Goal: Find specific page/section

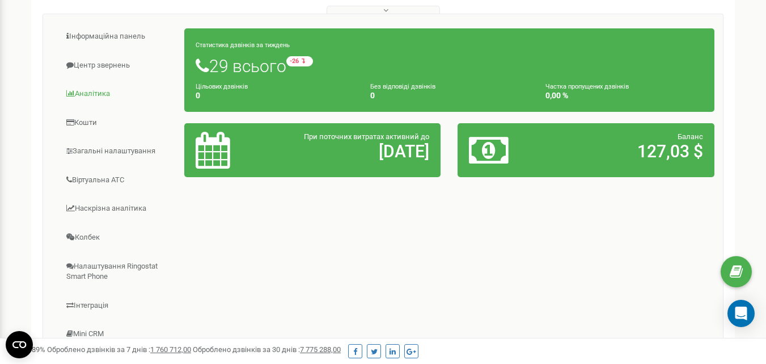
scroll to position [170, 0]
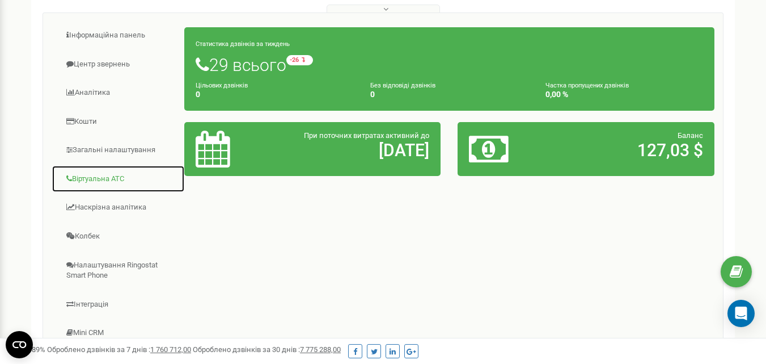
click at [122, 188] on link "Віртуальна АТС" at bounding box center [118, 179] width 133 height 28
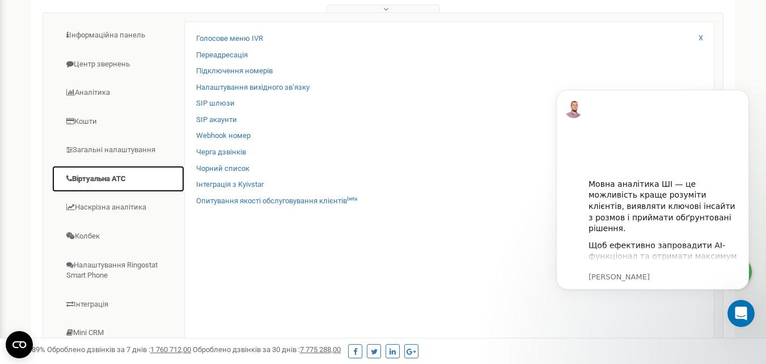
scroll to position [0, 0]
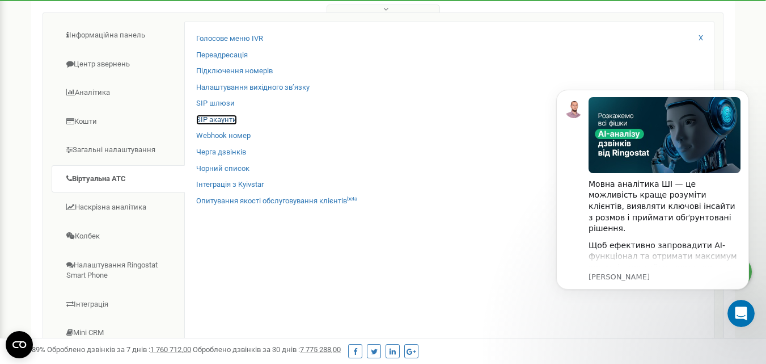
click at [210, 125] on link "SIP акаунти" at bounding box center [216, 120] width 41 height 11
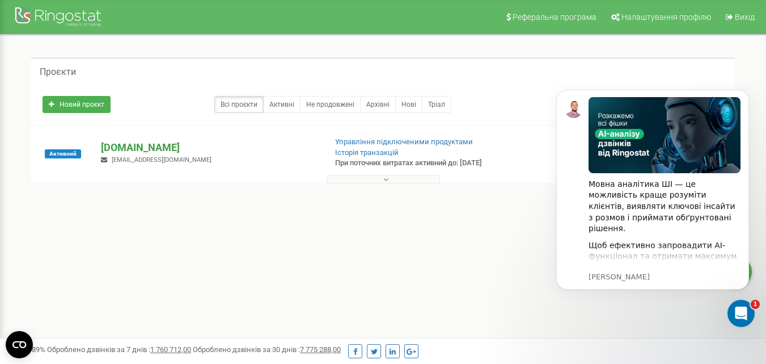
click at [135, 146] on p "[DOMAIN_NAME]" at bounding box center [209, 147] width 216 height 15
